Goal: Communication & Community: Answer question/provide support

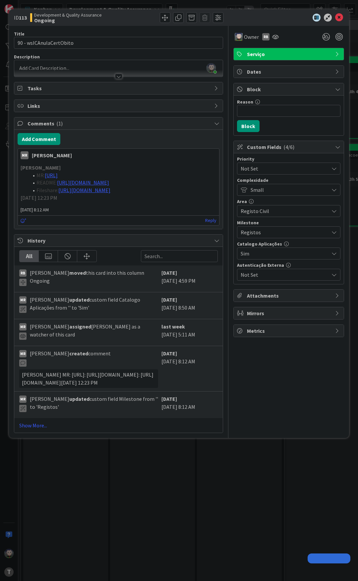
click at [42, 138] on button "Add Comment" at bounding box center [39, 139] width 43 height 12
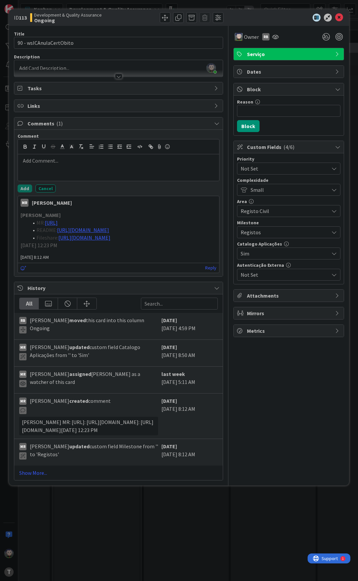
click at [46, 163] on p at bounding box center [119, 161] width 196 height 8
drag, startPoint x: 34, startPoint y: 165, endPoint x: 19, endPoint y: 163, distance: 14.7
click at [19, 163] on div "MR" at bounding box center [118, 167] width 201 height 27
click at [148, 147] on icon "button" at bounding box center [151, 147] width 6 height 6
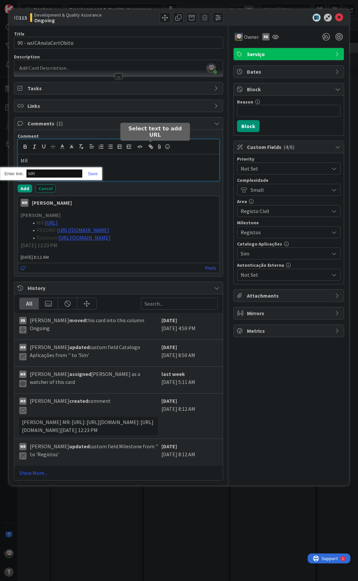
paste input "[URL]"
click at [93, 173] on link at bounding box center [90, 173] width 15 height 5
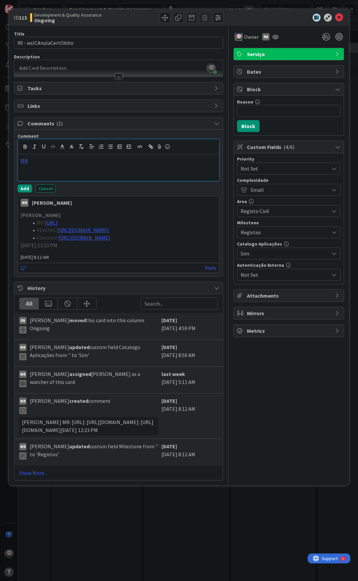
click at [49, 165] on div "MR" at bounding box center [118, 167] width 201 height 27
drag, startPoint x: 49, startPoint y: 170, endPoint x: 17, endPoint y: 171, distance: 32.5
click at [17, 171] on div "Comment MR EVIDENCIAS Add Cancel [PERSON_NAME] [DATE] 8:12 AM [PERSON_NAME] MR:…" at bounding box center [118, 203] width 209 height 147
click at [149, 146] on icon "button" at bounding box center [150, 146] width 2 height 2
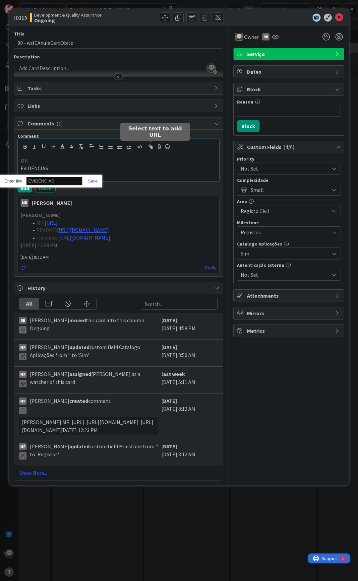
paste input "[URL]"
type input "[URL]"
click at [96, 183] on link at bounding box center [90, 181] width 15 height 5
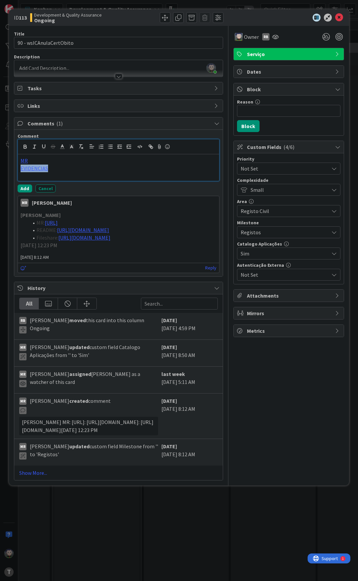
click at [101, 170] on p "EVIDENCIAS" at bounding box center [119, 169] width 196 height 8
click at [27, 186] on button "Add" at bounding box center [25, 189] width 15 height 8
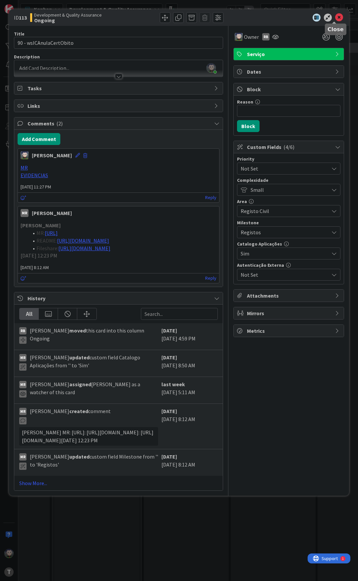
click at [335, 19] on icon at bounding box center [339, 18] width 8 height 8
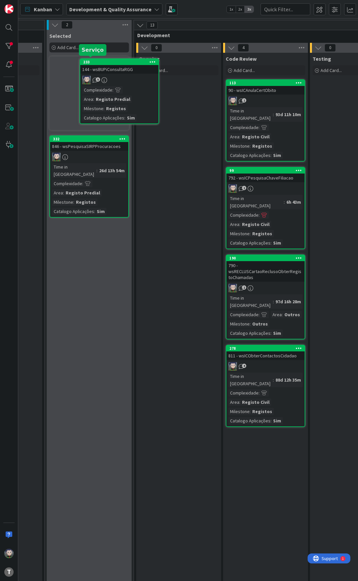
scroll to position [0, 235]
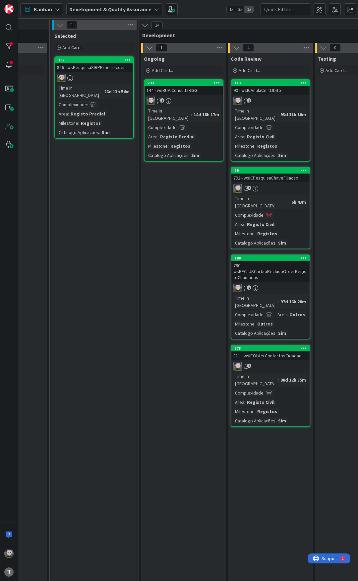
click at [181, 89] on div "144 - wsBUPiConsultaRGG" at bounding box center [184, 90] width 78 height 9
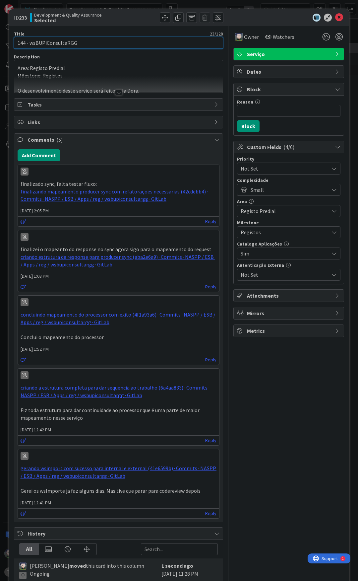
click at [63, 43] on input "144 - wsBUPiConsultaRGG" at bounding box center [118, 43] width 209 height 12
click at [75, 42] on input "144 - wsBUPiConsultaRGG" at bounding box center [118, 43] width 209 height 12
click at [65, 42] on input "144 - wsBUPiConsultaRGG" at bounding box center [118, 43] width 209 height 12
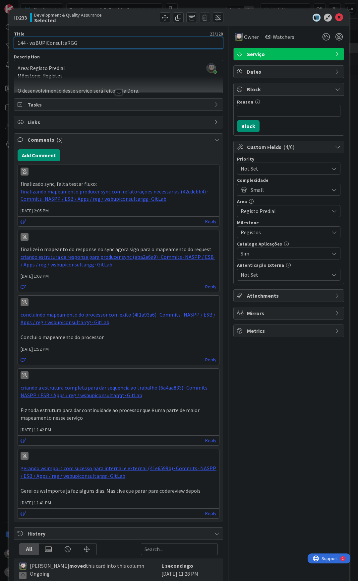
click at [47, 42] on input "144 - wsBUPiConsultaRGG" at bounding box center [118, 43] width 209 height 12
click at [335, 17] on icon at bounding box center [339, 18] width 8 height 8
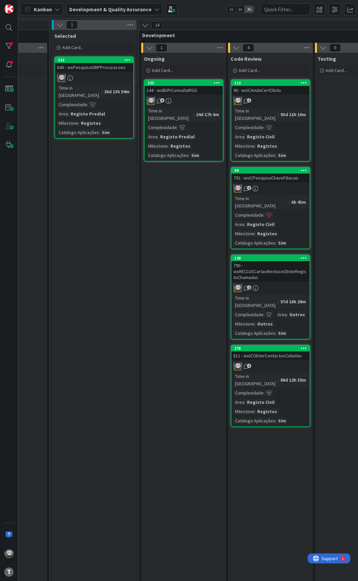
click at [165, 91] on div "144 - wsBUPiConsultaRGG" at bounding box center [184, 90] width 78 height 9
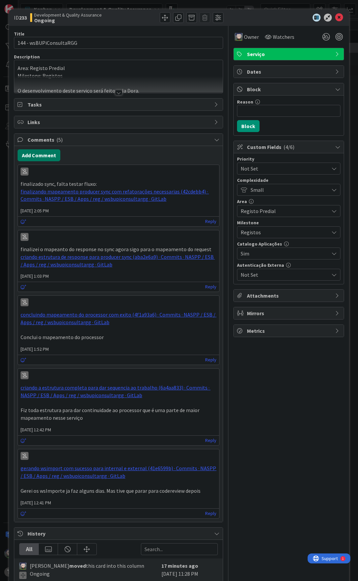
click at [43, 154] on button "Add Comment" at bounding box center [39, 155] width 43 height 12
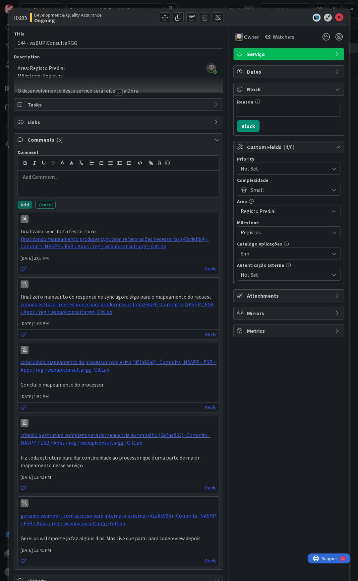
click at [71, 182] on div at bounding box center [118, 184] width 201 height 27
click at [25, 219] on icon at bounding box center [24, 219] width 5 height 4
click at [62, 183] on div at bounding box center [118, 184] width 201 height 27
drag, startPoint x: 62, startPoint y: 183, endPoint x: 16, endPoint y: 177, distance: 46.5
click at [16, 177] on div "Comment Serviço [PERSON_NAME] Add Cancel [DATE] 2:05 PM finalizado sync, falta …" at bounding box center [118, 357] width 209 height 423
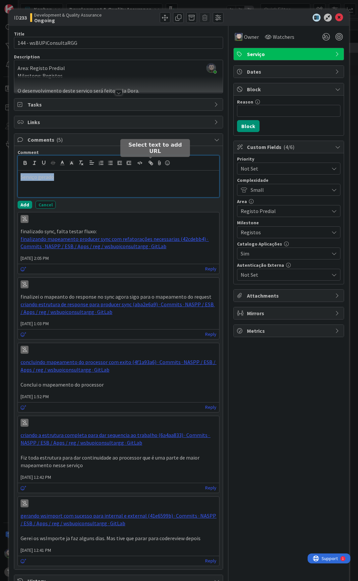
click at [148, 163] on icon "button" at bounding box center [151, 163] width 6 height 6
paste input "[URL]"
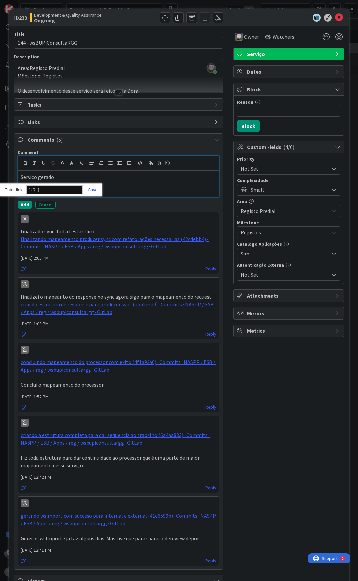
type input "[URL]"
click at [92, 190] on link at bounding box center [90, 189] width 15 height 5
click at [24, 207] on button "Add" at bounding box center [25, 205] width 15 height 8
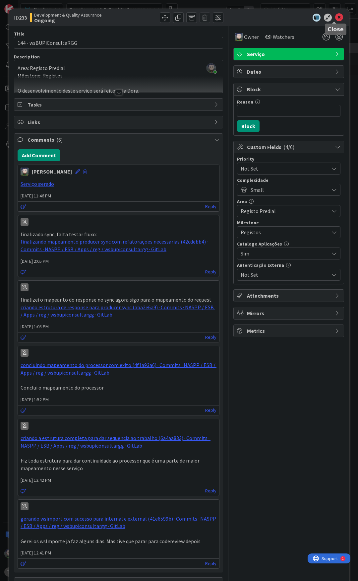
click at [335, 18] on icon at bounding box center [339, 18] width 8 height 8
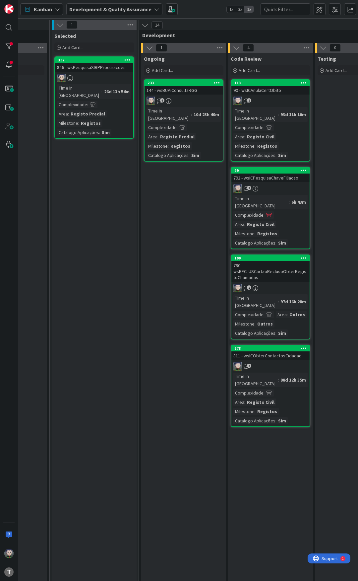
click at [190, 10] on div "Kanban Development & Quality Assurance 1x 2x 3x" at bounding box center [188, 9] width 340 height 18
click at [197, 12] on div "Kanban Development & Quality Assurance 1x 2x 3x" at bounding box center [188, 9] width 340 height 18
drag, startPoint x: 197, startPoint y: 11, endPoint x: 193, endPoint y: 9, distance: 5.1
click at [194, 9] on div "Kanban Development & Quality Assurance 1x 2x 3x" at bounding box center [188, 9] width 340 height 18
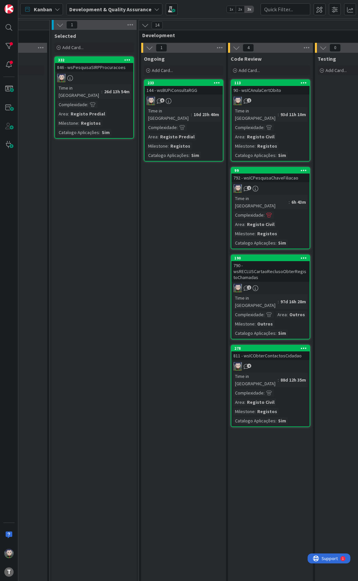
click at [195, 10] on div "Kanban Development & Quality Assurance 1x 2x 3x" at bounding box center [188, 9] width 340 height 18
click at [89, 72] on link "332 846 - wsPesquisaSIRPProcuracoes Time in [GEOGRAPHIC_DATA] : 26d 13h 54m Com…" at bounding box center [94, 97] width 80 height 82
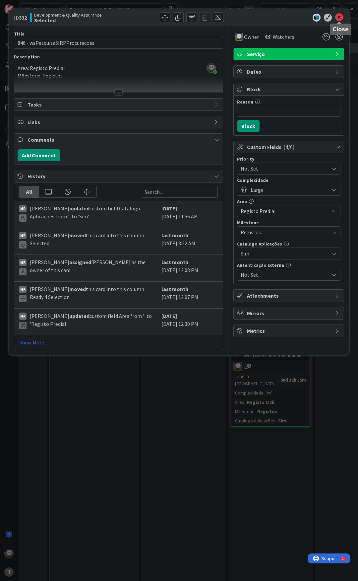
click at [340, 17] on icon at bounding box center [339, 18] width 8 height 8
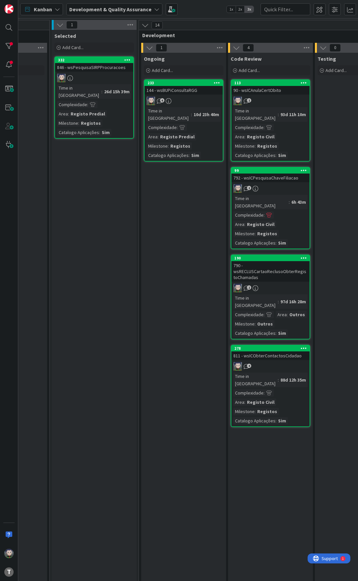
click at [198, 12] on div "Kanban Development & Quality Assurance 1x 2x 3x" at bounding box center [188, 9] width 340 height 18
